Goal: Find contact information: Obtain details needed to contact an individual or organization

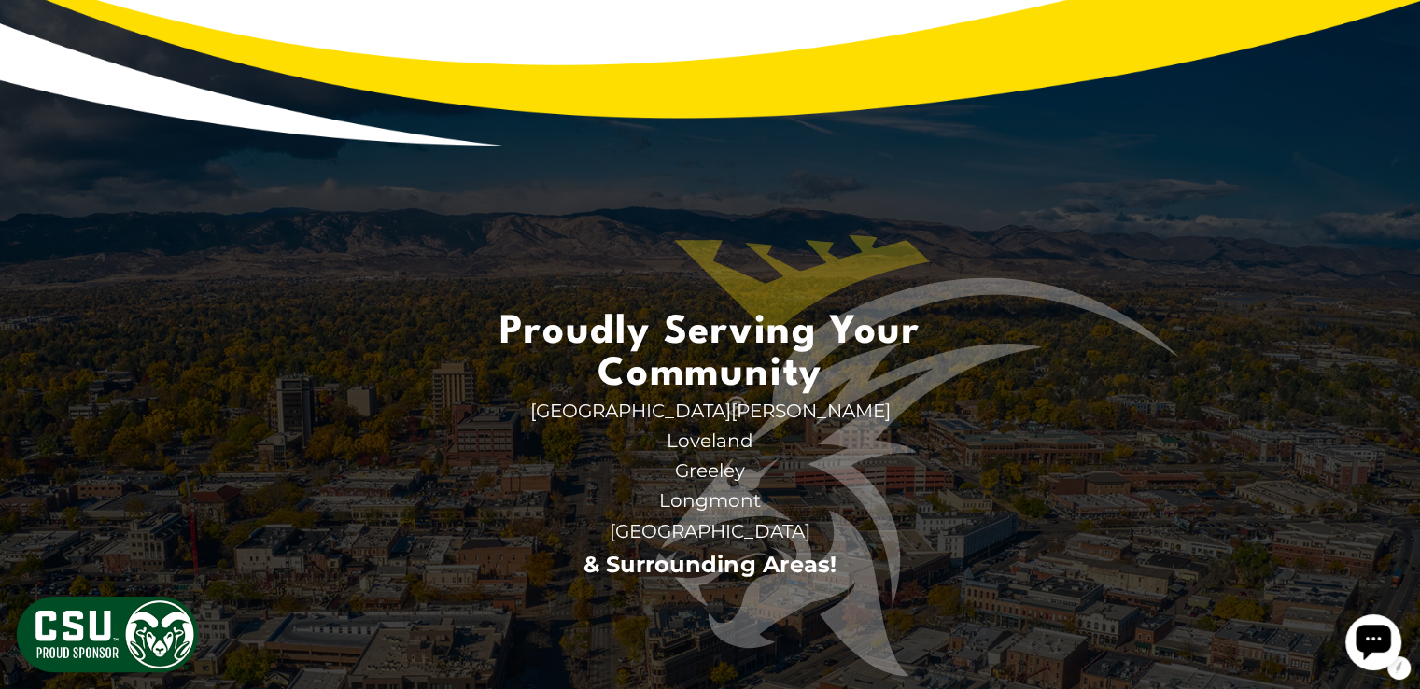
scroll to position [9899, 0]
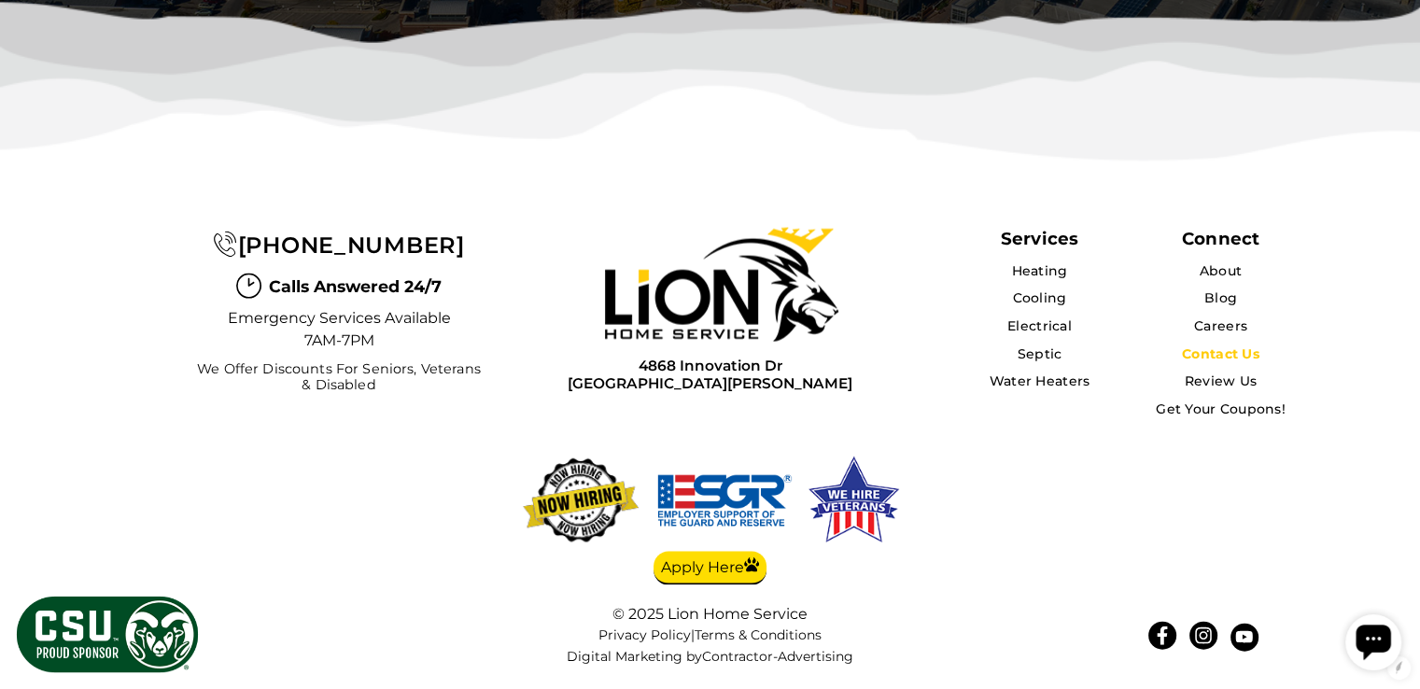
click at [1226, 348] on link "Contact Us" at bounding box center [1221, 354] width 78 height 17
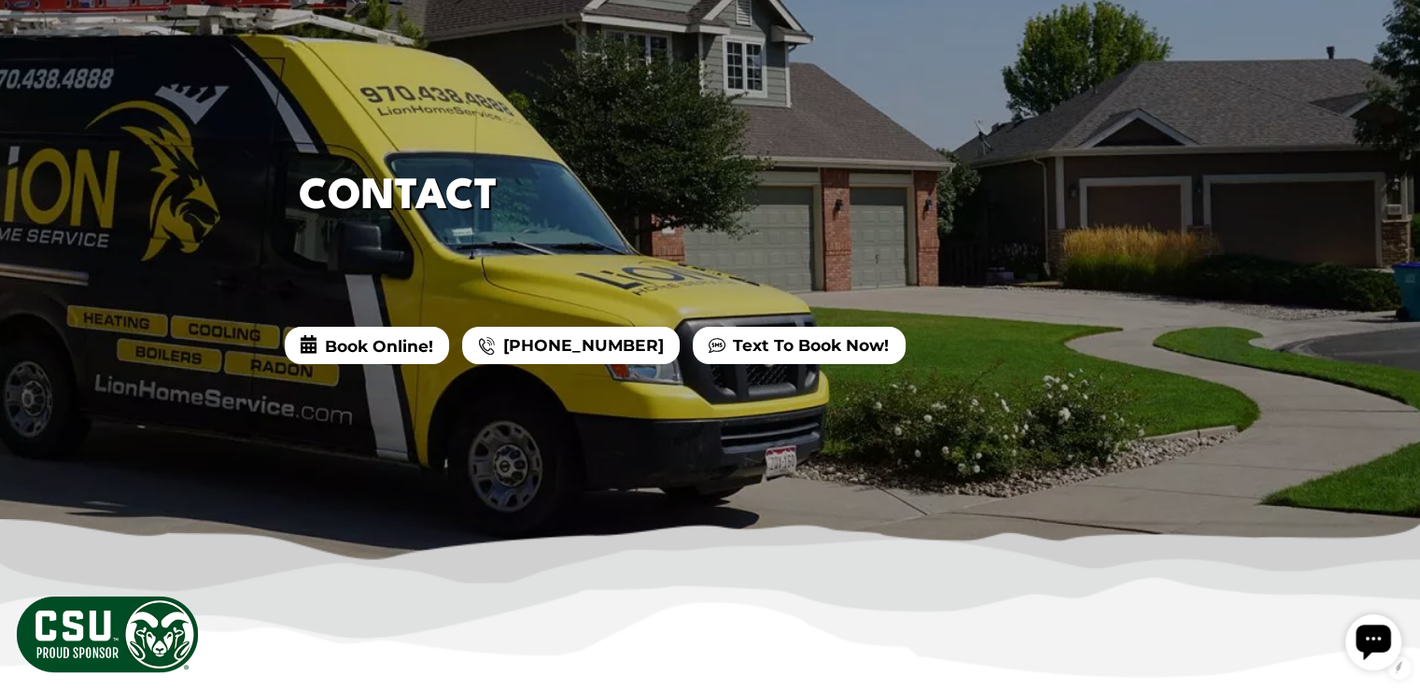
scroll to position [392, 0]
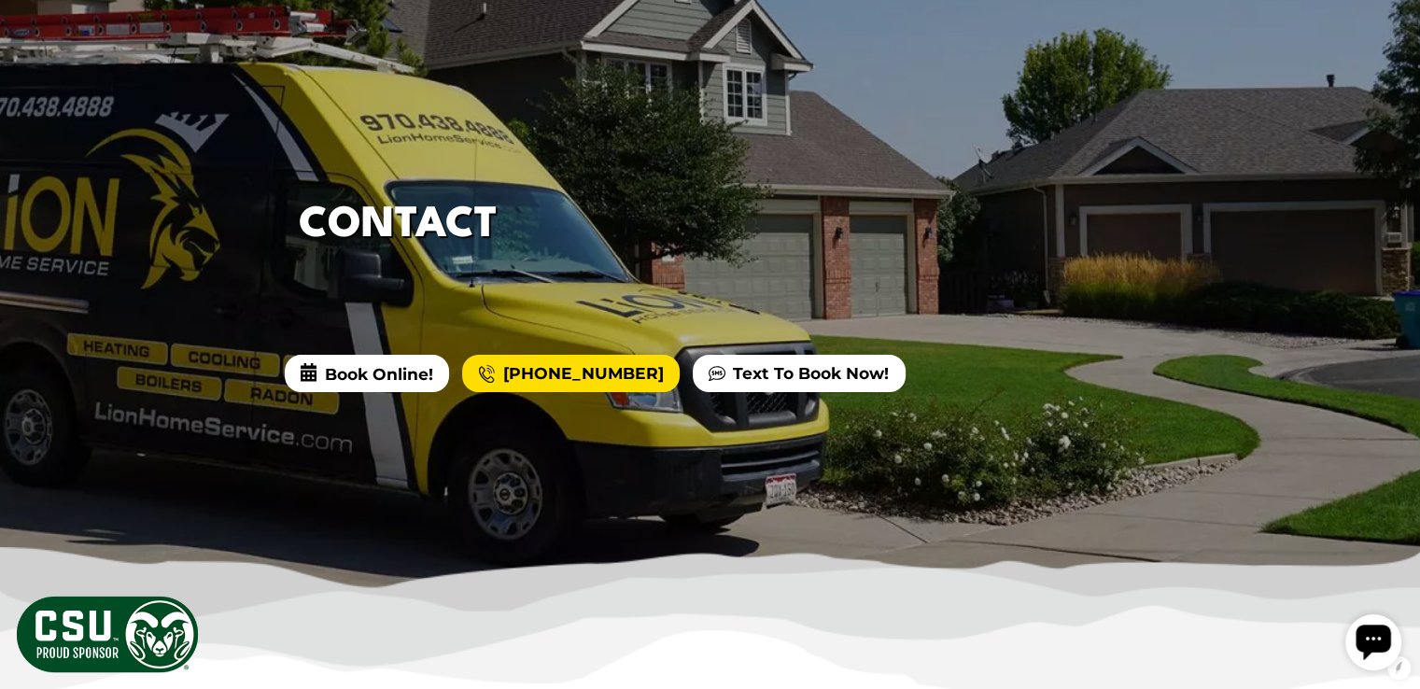
click at [414, 217] on h1 "Contact" at bounding box center [398, 225] width 199 height 63
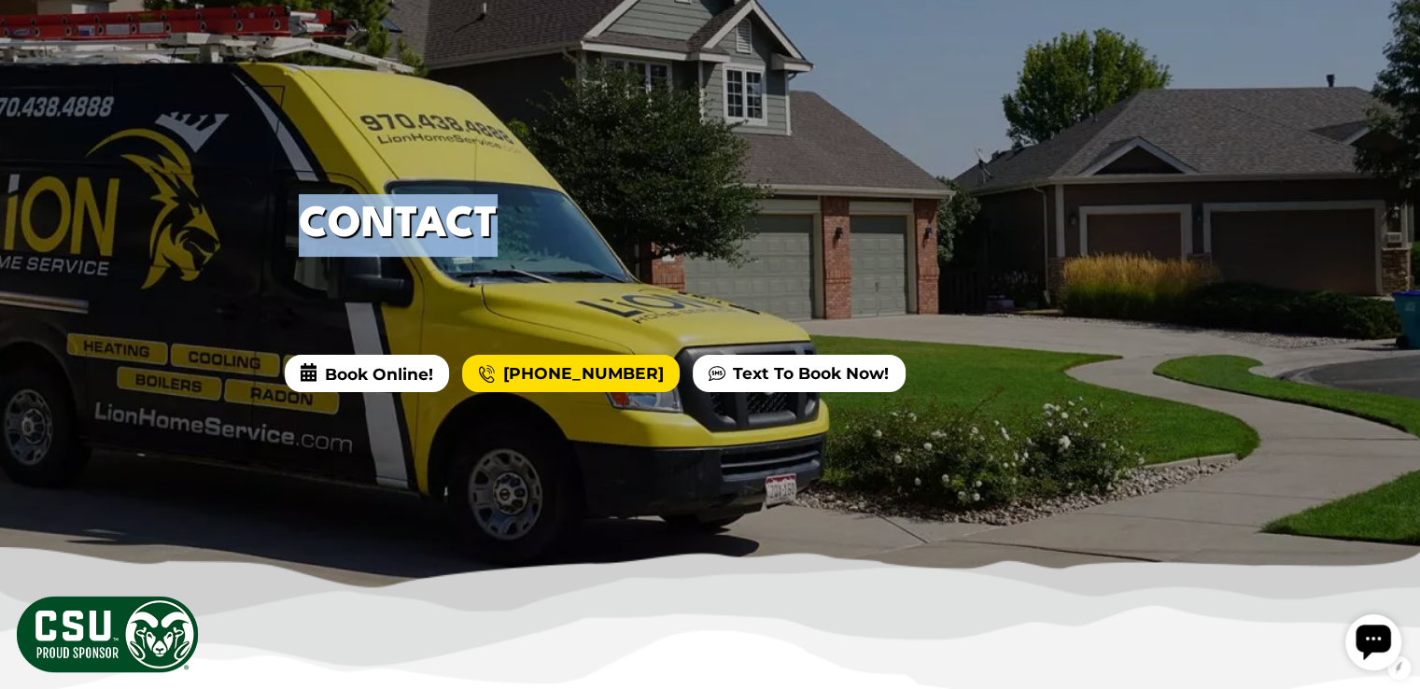
click at [414, 217] on h1 "Contact" at bounding box center [398, 225] width 199 height 63
copy h1 "Contact"
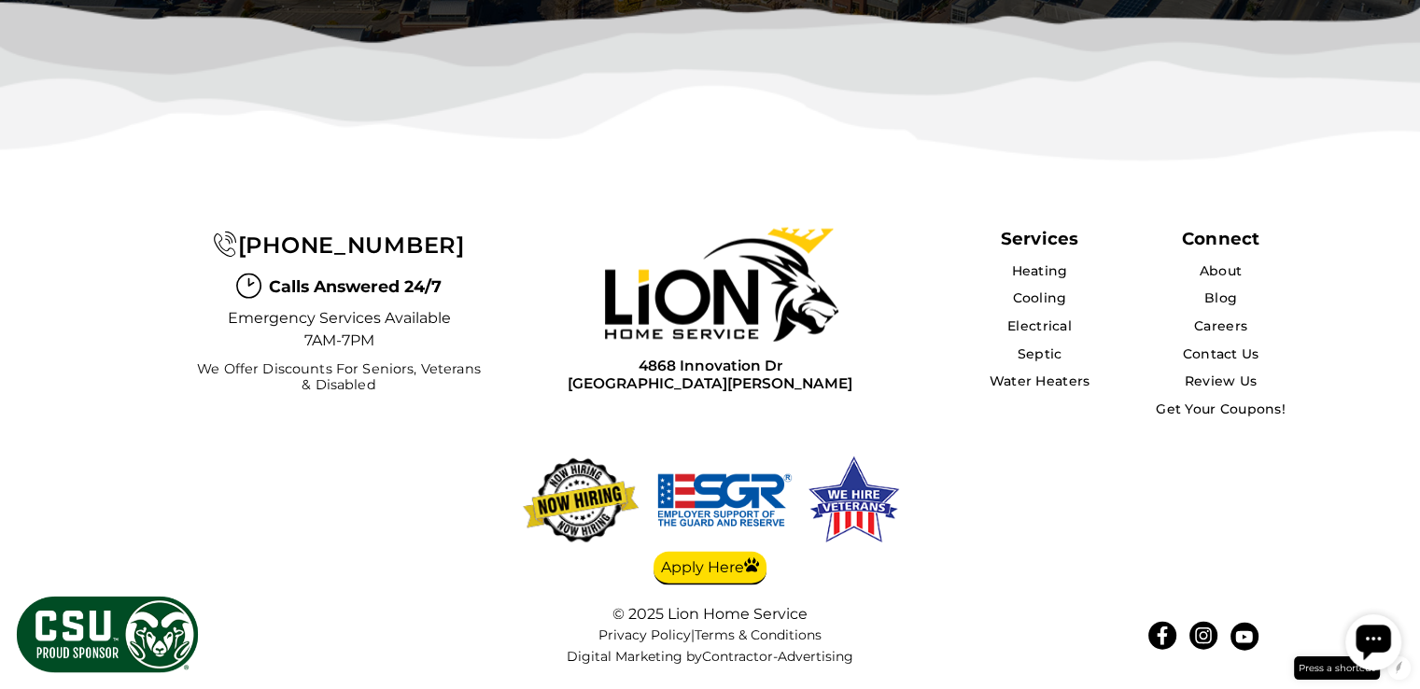
scroll to position [3979, 0]
